Goal: Find contact information: Find contact information

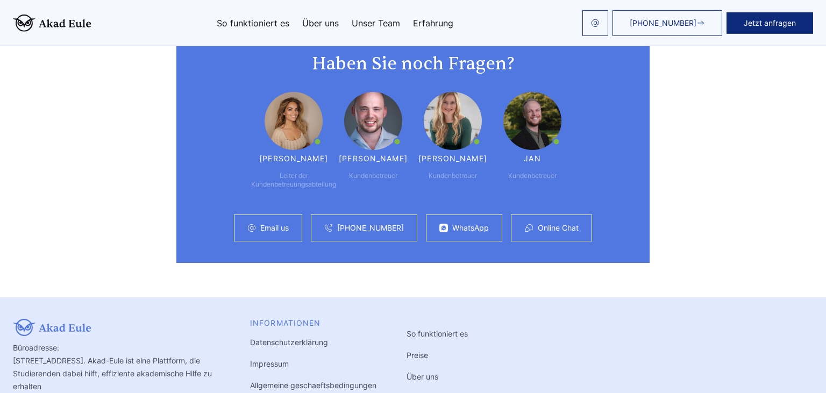
scroll to position [2804, 0]
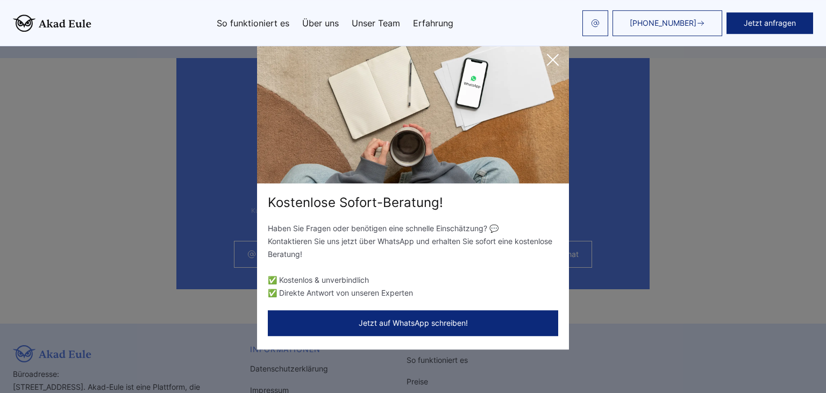
click at [550, 61] on icon at bounding box center [552, 59] width 11 height 11
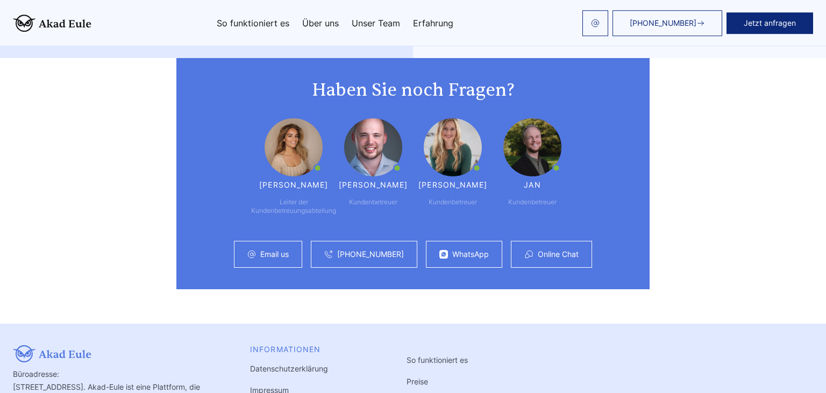
click at [277, 250] on link "Email us" at bounding box center [274, 254] width 28 height 9
click at [274, 250] on link "Email us" at bounding box center [274, 254] width 28 height 9
click at [712, 247] on div "Haben Sie noch Fragen? Maria Leiter der Kundenbetreuungsabteilung Günther Kunde…" at bounding box center [413, 173] width 826 height 231
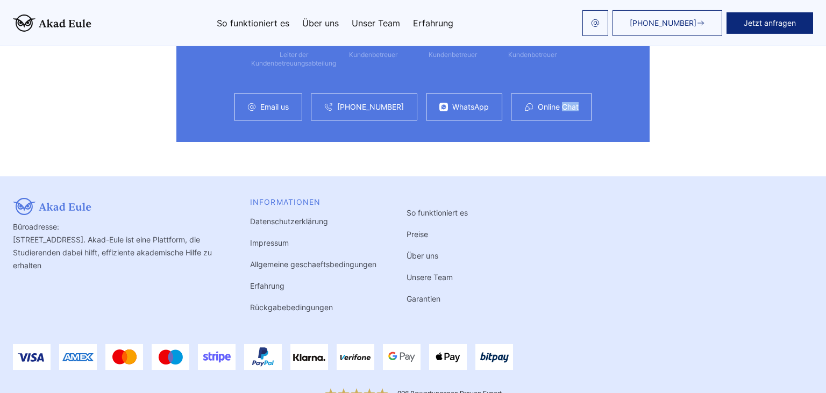
scroll to position [2970, 0]
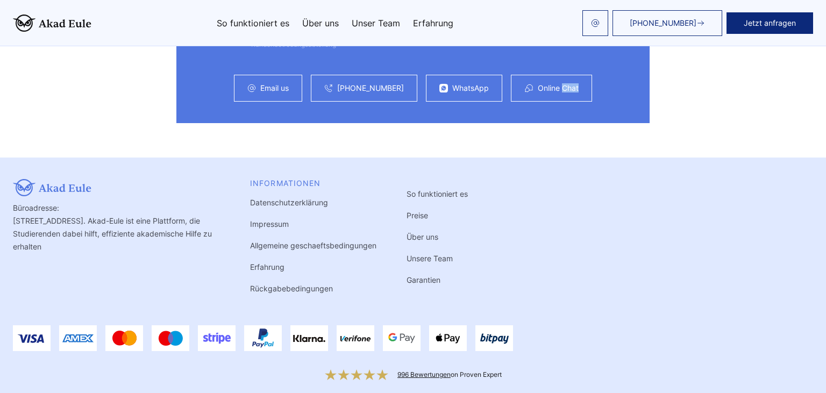
click at [425, 254] on link "Unsere Team" at bounding box center [429, 258] width 46 height 9
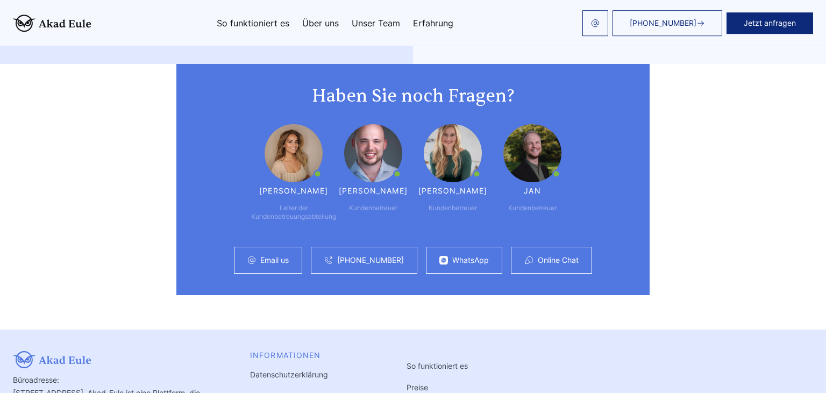
click at [299, 129] on img at bounding box center [293, 153] width 58 height 58
click at [302, 186] on div "[PERSON_NAME]" at bounding box center [293, 190] width 69 height 9
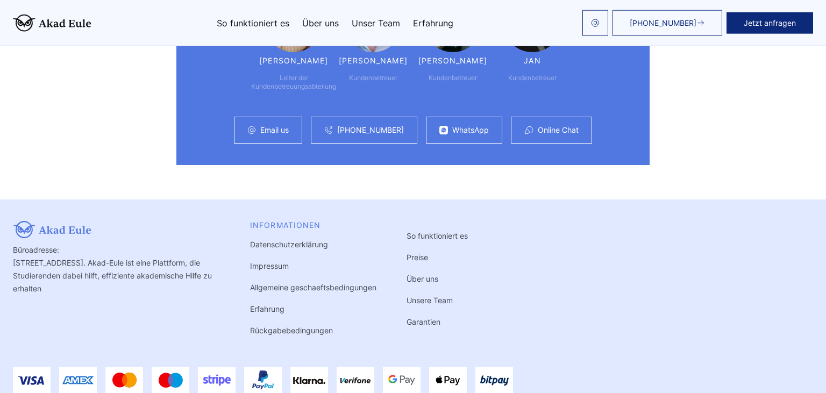
scroll to position [2970, 0]
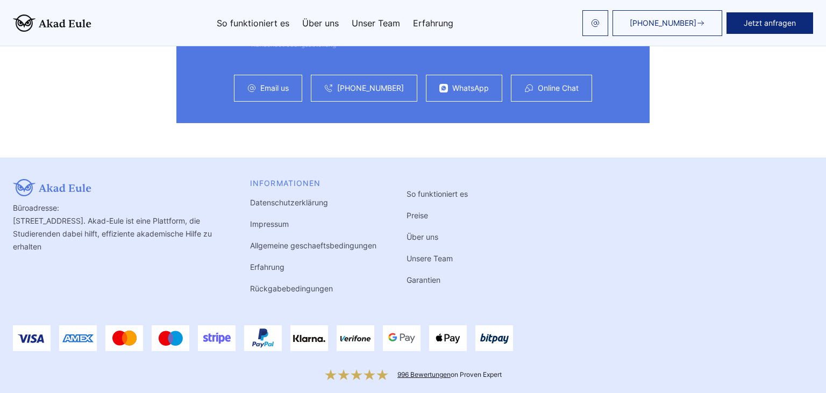
click at [278, 219] on link "Impressum" at bounding box center [269, 223] width 39 height 9
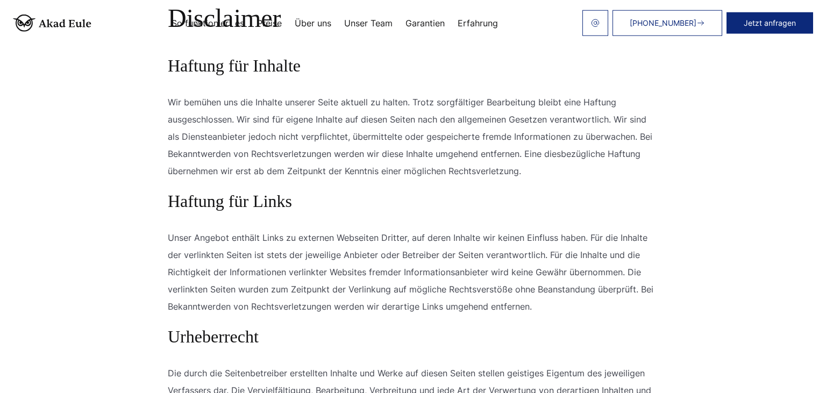
scroll to position [586, 0]
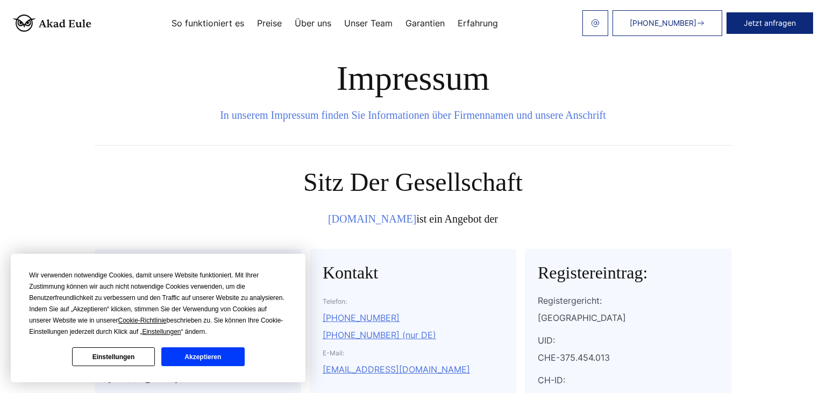
click at [175, 363] on button "Akzeptieren" at bounding box center [202, 356] width 83 height 19
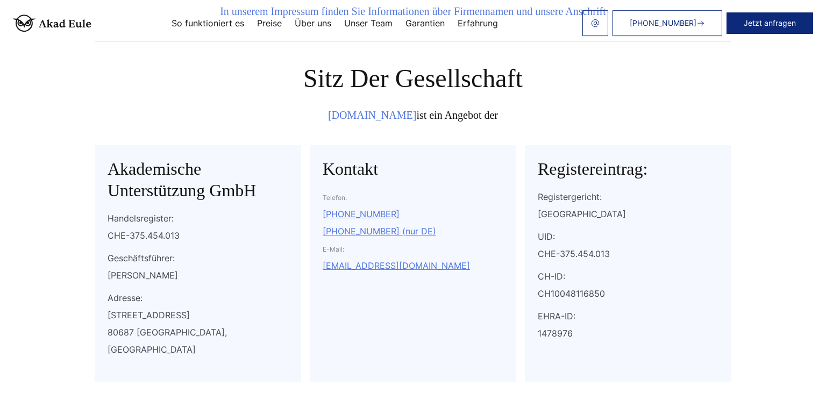
scroll to position [105, 0]
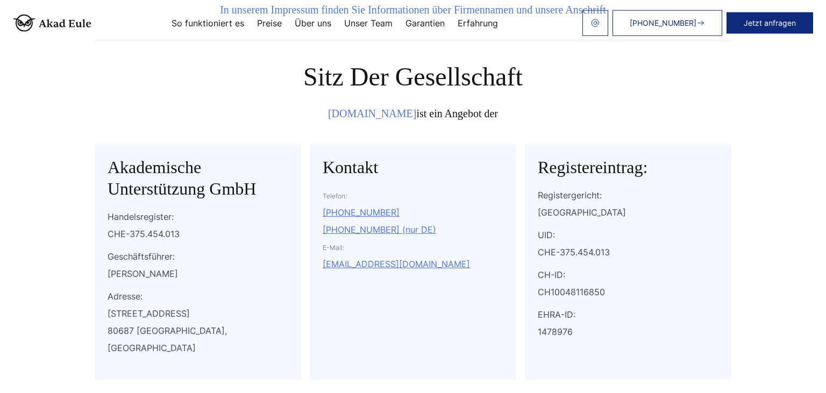
drag, startPoint x: 825, startPoint y: 37, endPoint x: 815, endPoint y: 115, distance: 79.1
drag, startPoint x: 808, startPoint y: 97, endPoint x: 825, endPoint y: 97, distance: 16.7
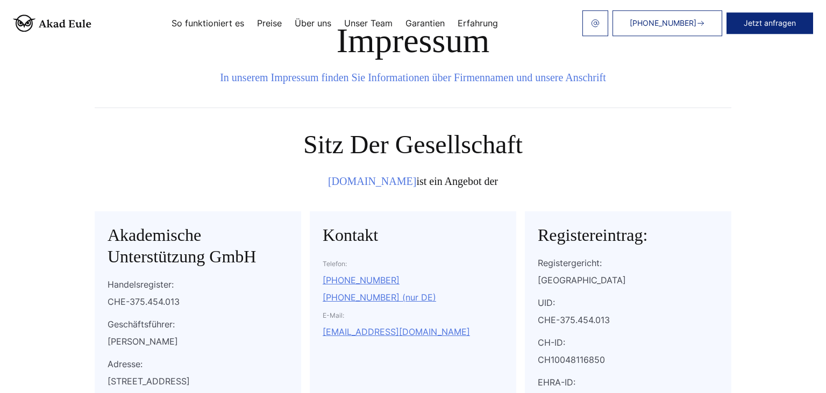
scroll to position [0, 0]
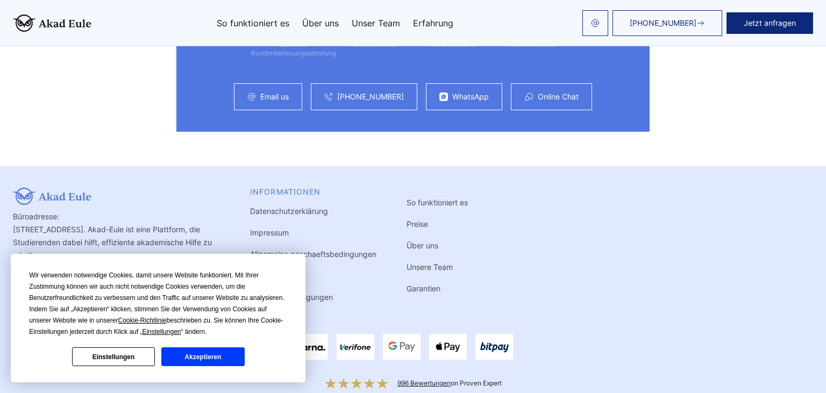
scroll to position [2970, 0]
